Goal: Information Seeking & Learning: Obtain resource

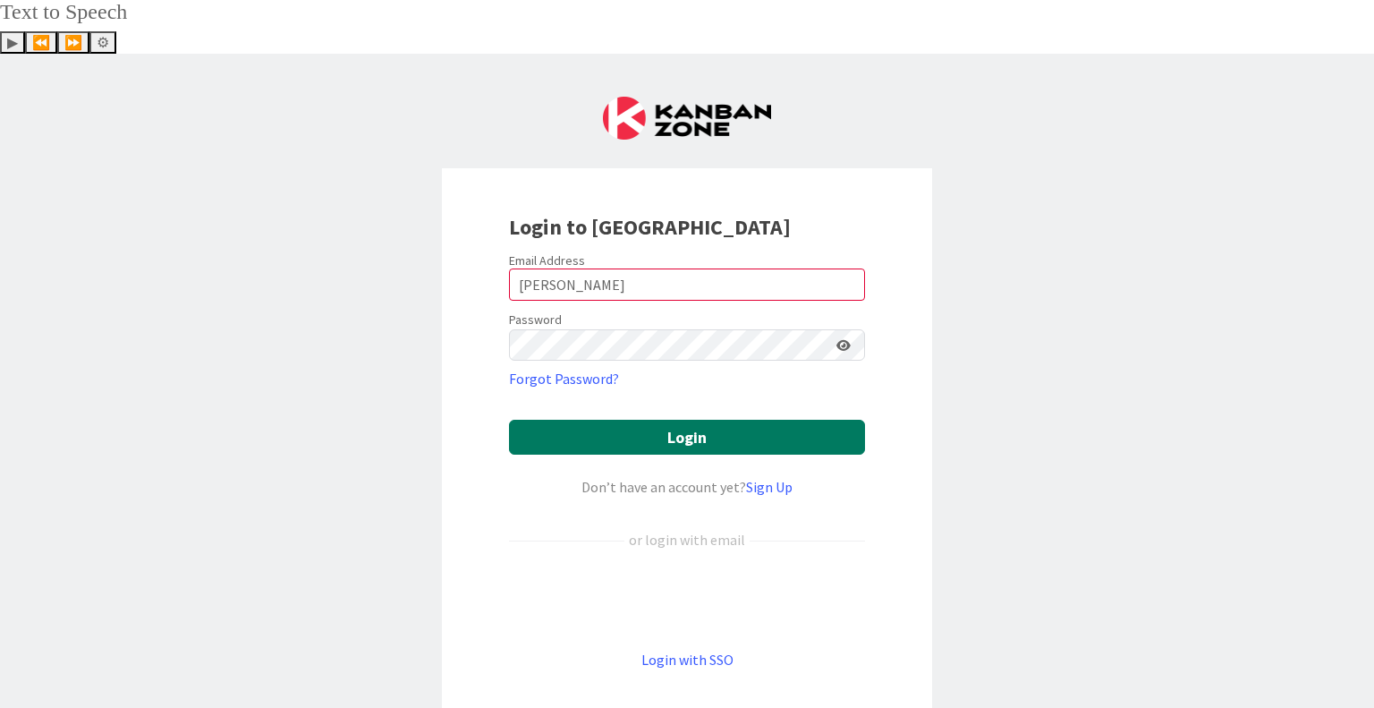
click at [637, 420] on button "Login" at bounding box center [687, 437] width 356 height 35
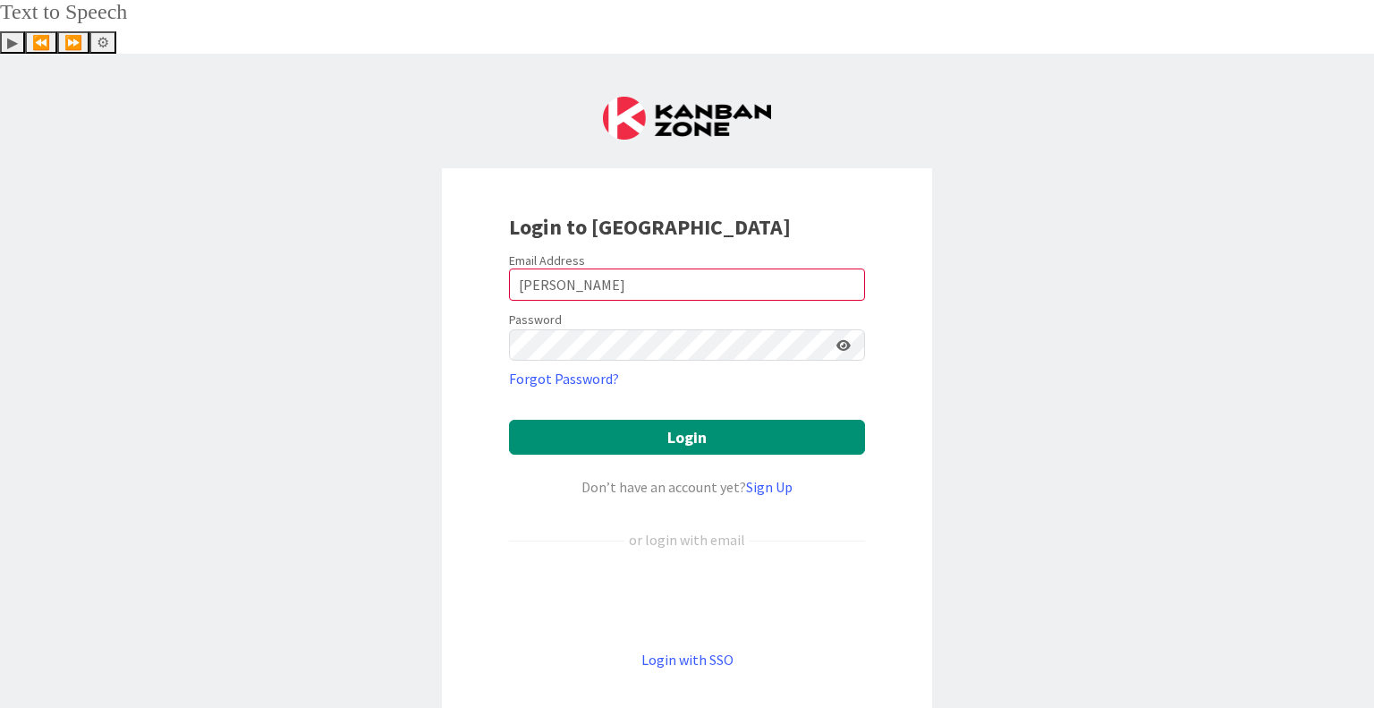
click at [330, 258] on div "Login to [GEOGRAPHIC_DATA] Email Address [PERSON_NAME] Password Forgot Password…" at bounding box center [687, 408] width 1374 height 708
drag, startPoint x: 557, startPoint y: 242, endPoint x: 479, endPoint y: 223, distance: 81.1
click at [479, 223] on div "Login to [GEOGRAPHIC_DATA] Email Address [PERSON_NAME] Password Forgot Password…" at bounding box center [687, 441] width 490 height 546
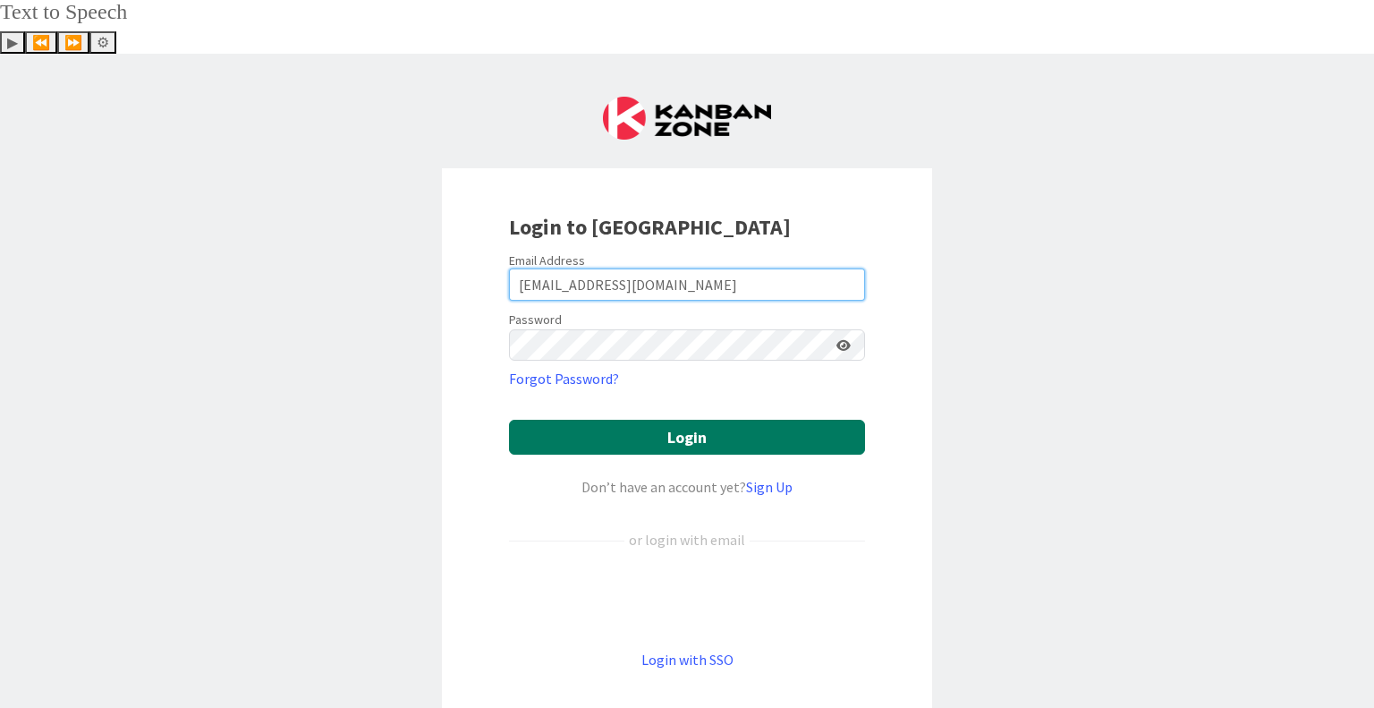
type input "[EMAIL_ADDRESS][DOMAIN_NAME]"
click at [597, 420] on button "Login" at bounding box center [687, 437] width 356 height 35
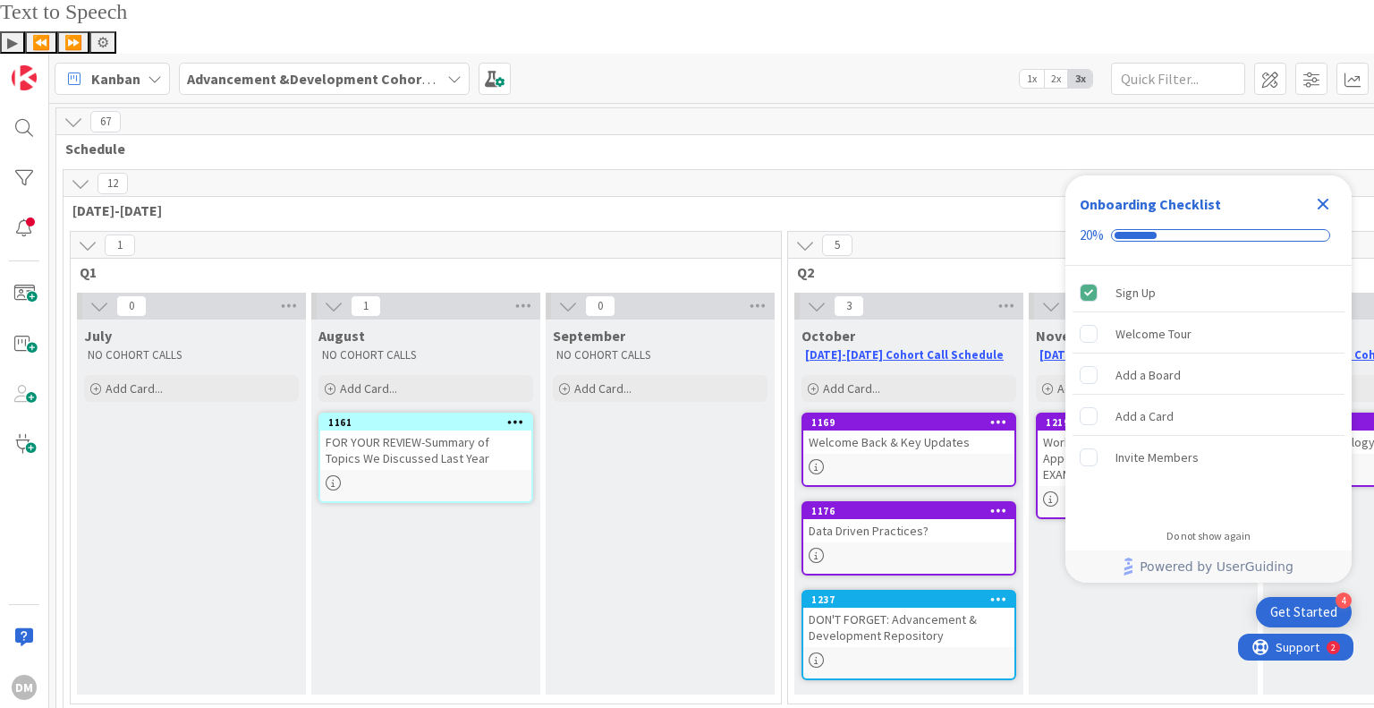
click at [1324, 199] on icon "Close Checklist" at bounding box center [1322, 203] width 21 height 21
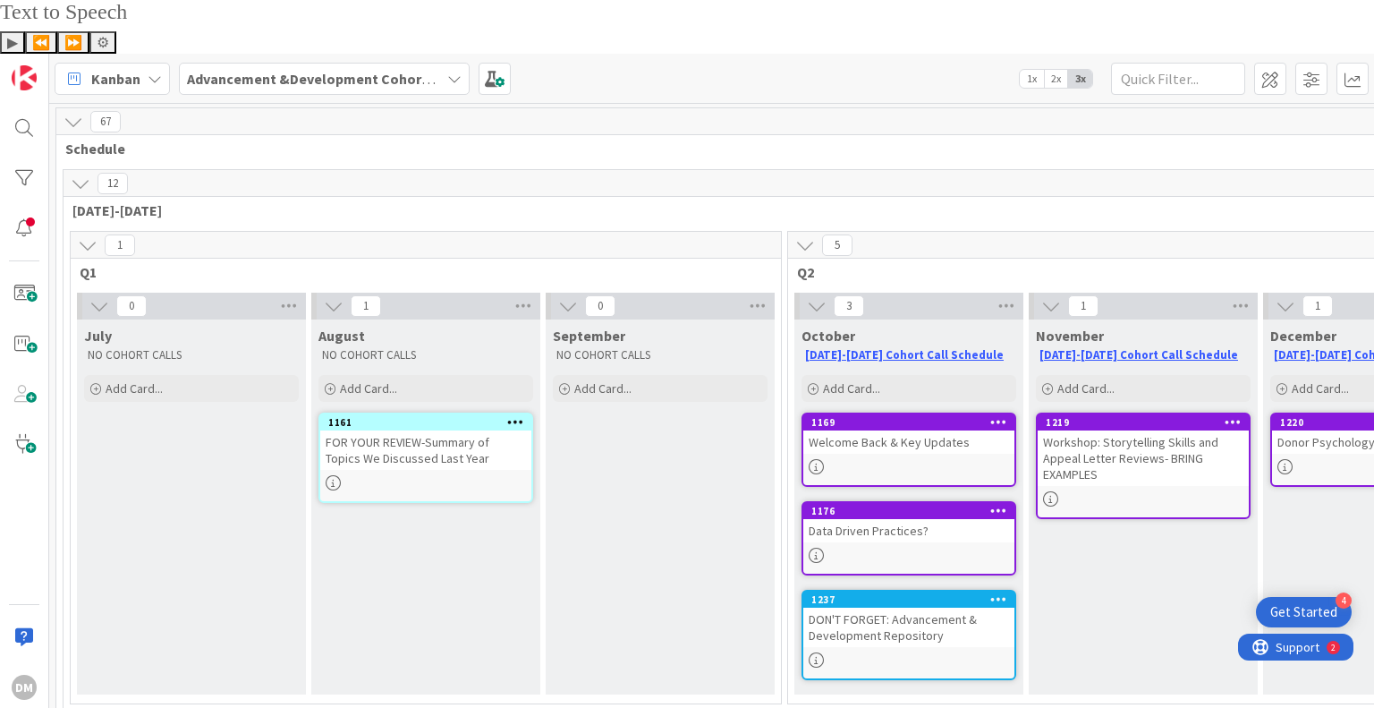
click at [1072, 430] on div "Workshop: Storytelling Skills and Appeal Letter Reviews- BRING EXAMPLES" at bounding box center [1143, 457] width 211 height 55
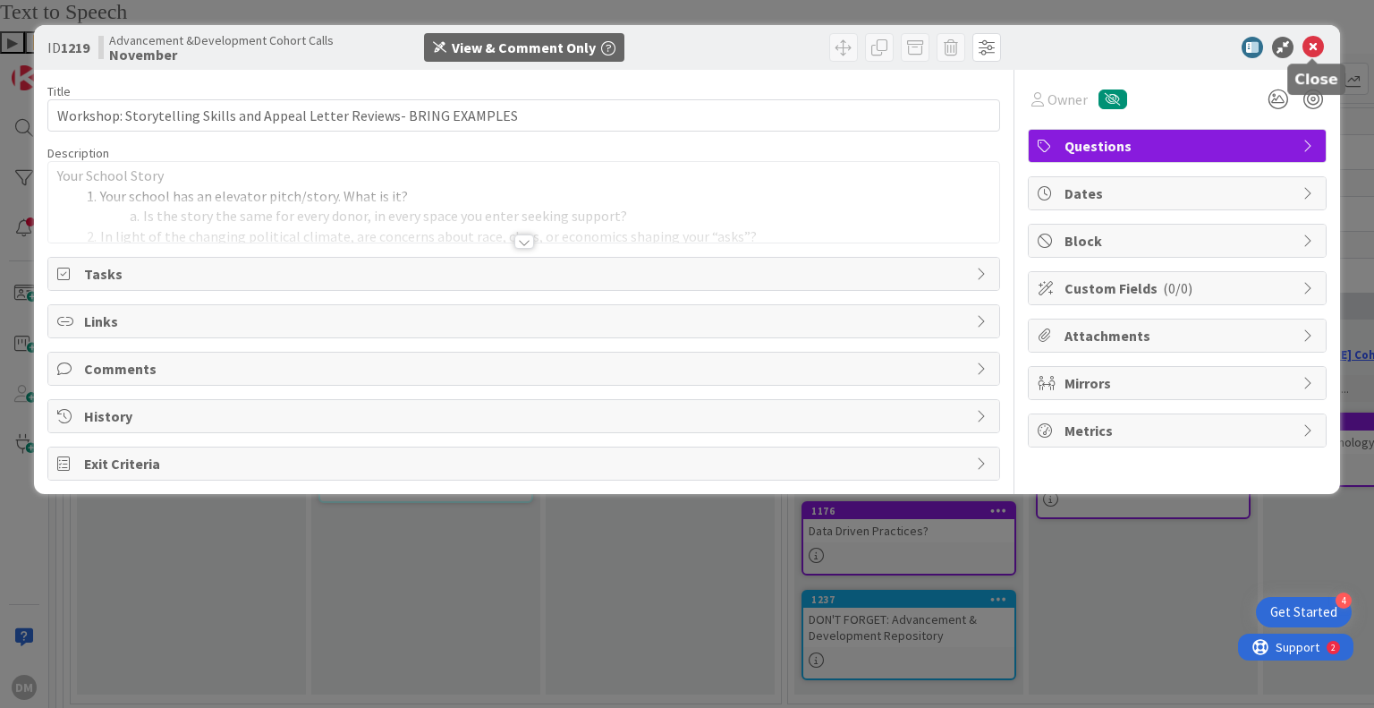
click at [1319, 44] on icon at bounding box center [1312, 47] width 21 height 21
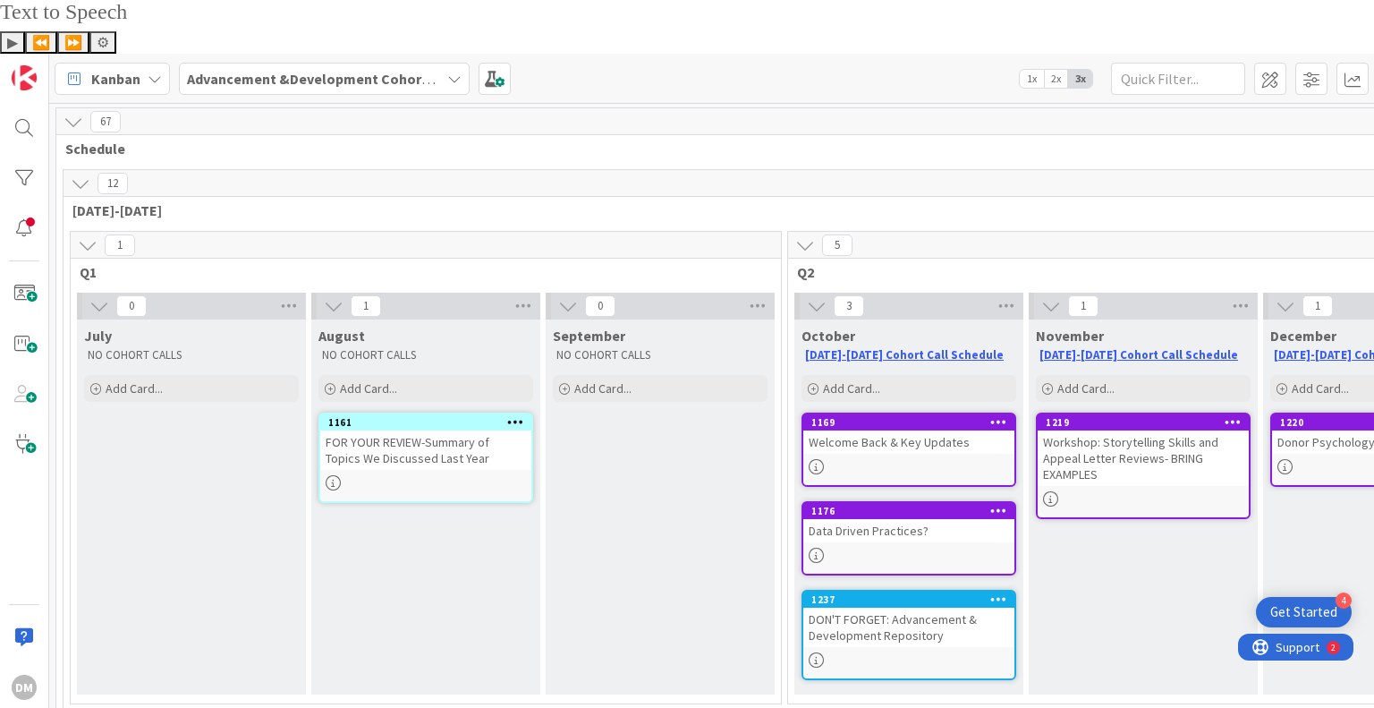
click at [428, 430] on div "FOR YOUR REVIEW-Summary of Topics We Discussed Last Year" at bounding box center [425, 449] width 211 height 39
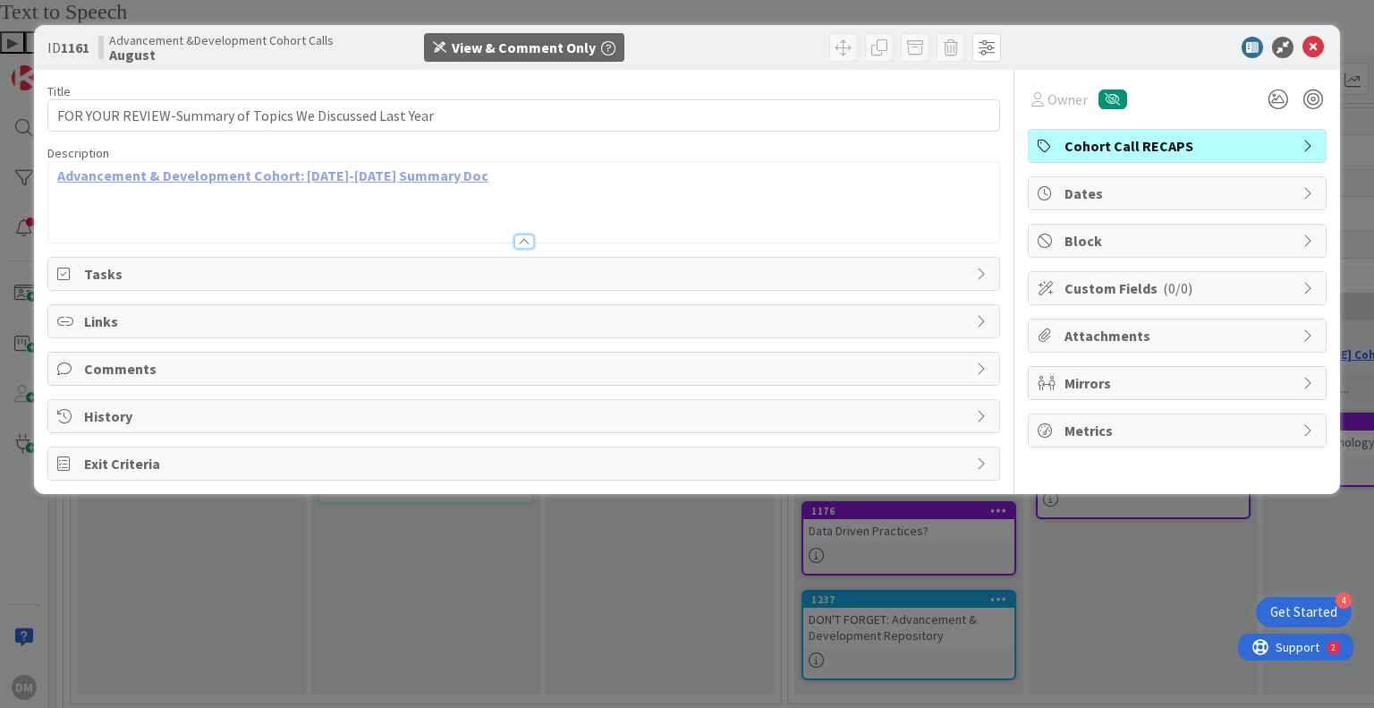
click at [349, 181] on link "Advancement & Development Cohort: [DATE]-[DATE] Summary Doc" at bounding box center [272, 175] width 431 height 18
